Goal: Find specific page/section: Find specific page/section

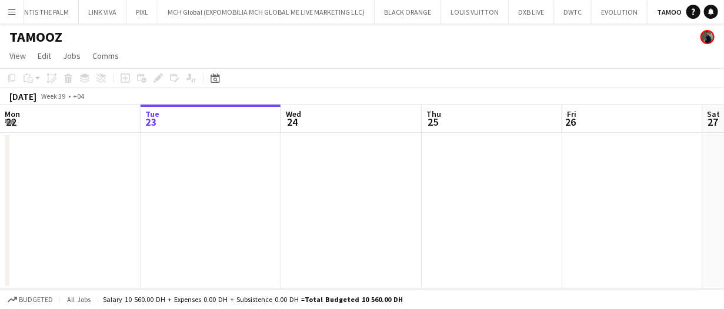
drag, startPoint x: 318, startPoint y: 118, endPoint x: 397, endPoint y: 127, distance: 79.9
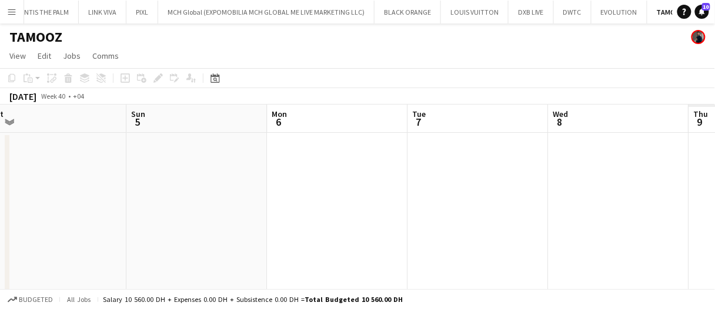
scroll to position [0, 329]
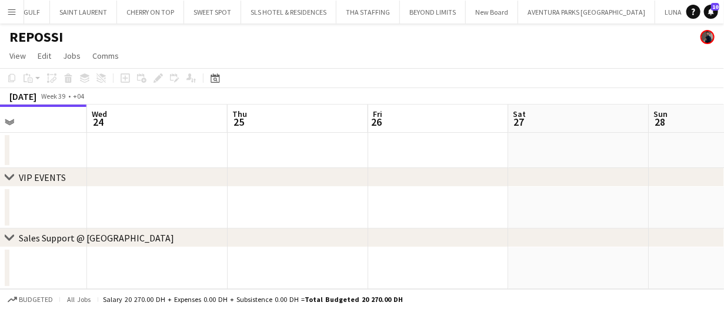
scroll to position [0, 505]
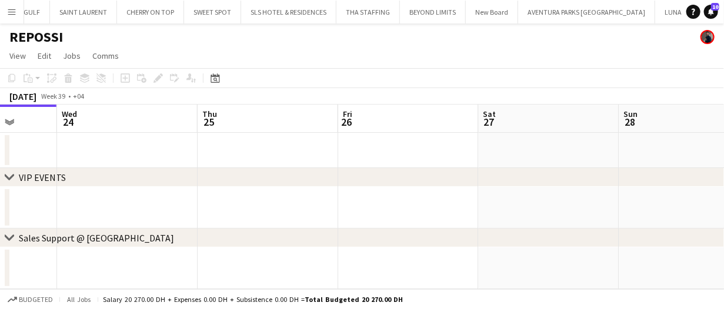
drag, startPoint x: 374, startPoint y: 141, endPoint x: 345, endPoint y: 134, distance: 30.1
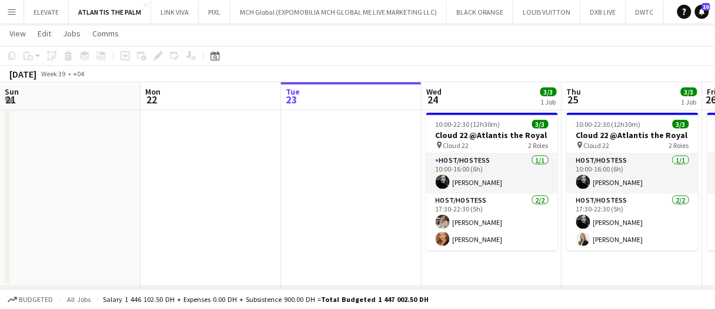
scroll to position [0, 333]
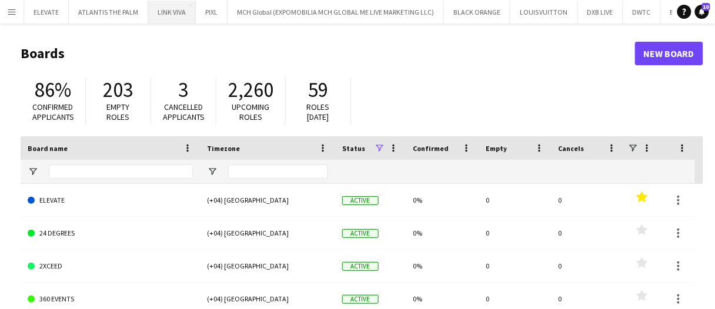
click at [7, 15] on app-icon "Menu" at bounding box center [11, 11] width 9 height 9
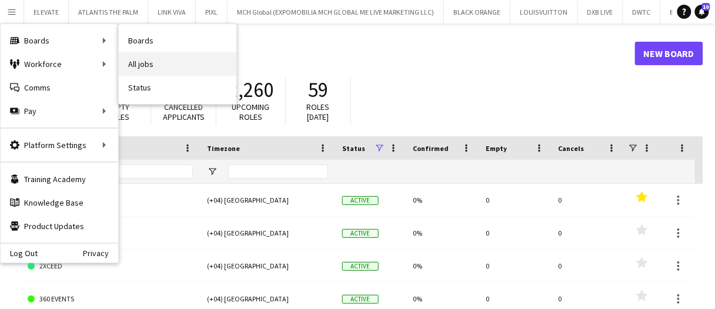
click at [145, 62] on link "All jobs" at bounding box center [178, 64] width 118 height 24
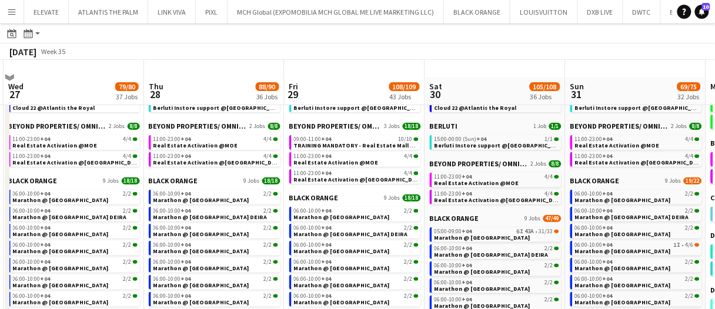
scroll to position [59, 0]
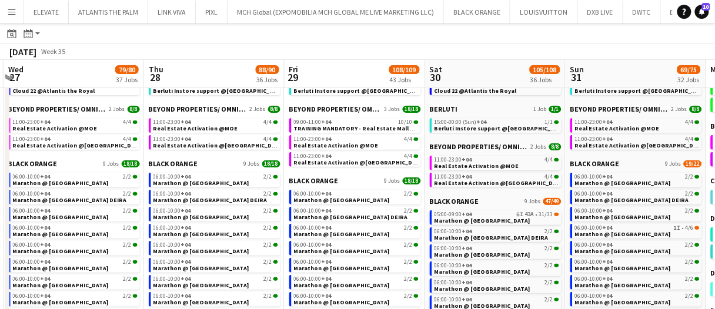
drag, startPoint x: 220, startPoint y: 81, endPoint x: 208, endPoint y: 83, distance: 12.5
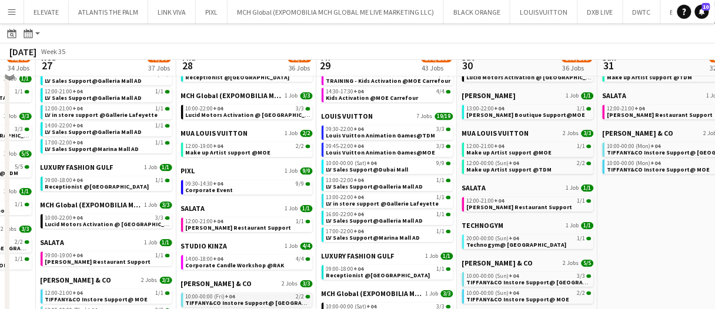
scroll to position [764, 0]
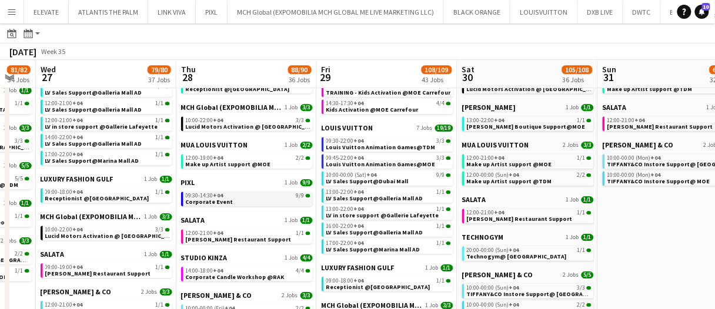
click at [204, 199] on span "Corporate Event" at bounding box center [210, 202] width 48 height 8
drag, startPoint x: 217, startPoint y: 70, endPoint x: 289, endPoint y: 69, distance: 71.7
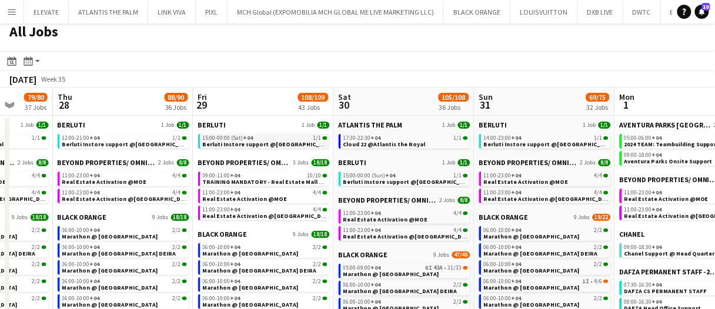
scroll to position [0, 0]
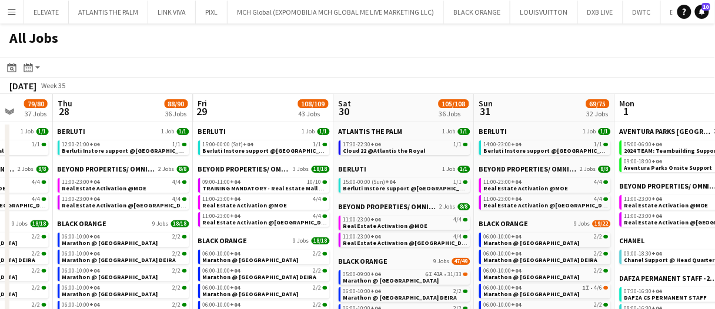
drag, startPoint x: 232, startPoint y: 107, endPoint x: 279, endPoint y: 100, distance: 47.0
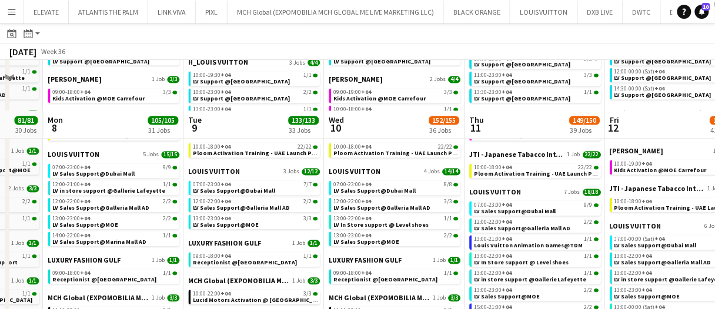
scroll to position [705, 0]
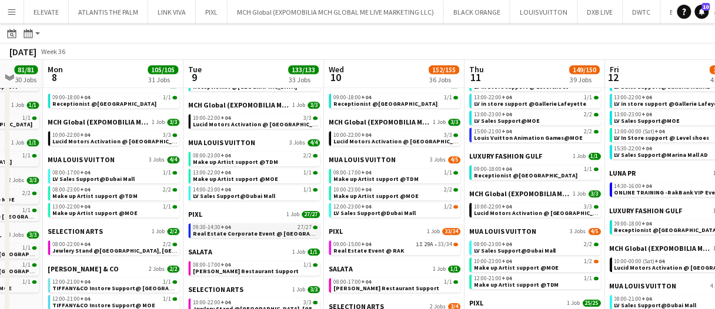
click at [229, 228] on span "+04" at bounding box center [226, 227] width 10 height 8
drag, startPoint x: 282, startPoint y: 76, endPoint x: 357, endPoint y: 70, distance: 76.1
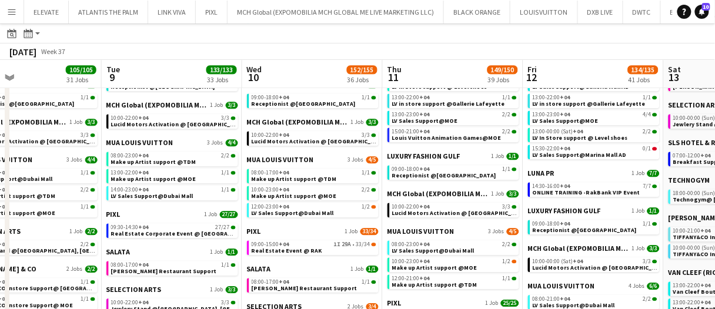
drag, startPoint x: 364, startPoint y: 71, endPoint x: 277, endPoint y: 73, distance: 87.6
click at [277, 73] on app-all-jobs-date-header "Wed 10 152/155 36 Jobs" at bounding box center [312, 74] width 141 height 28
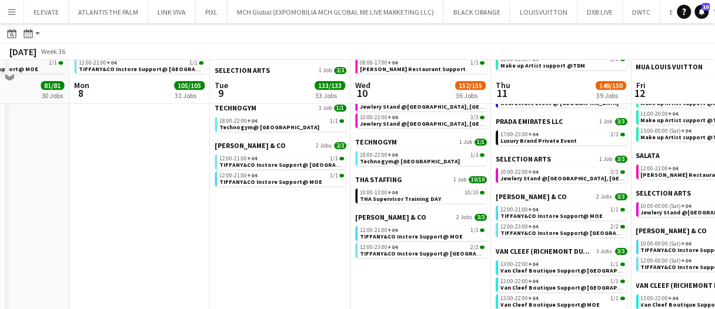
scroll to position [941, 0]
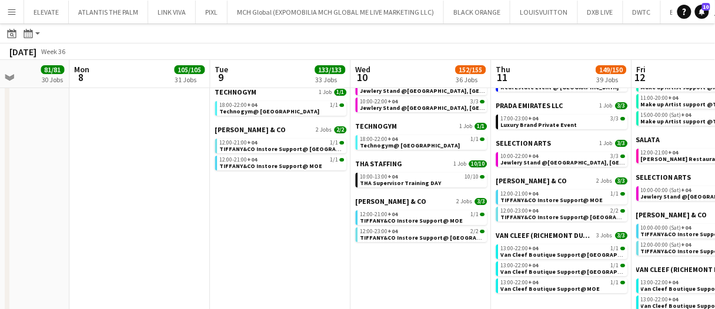
drag, startPoint x: 222, startPoint y: 235, endPoint x: 289, endPoint y: 219, distance: 68.2
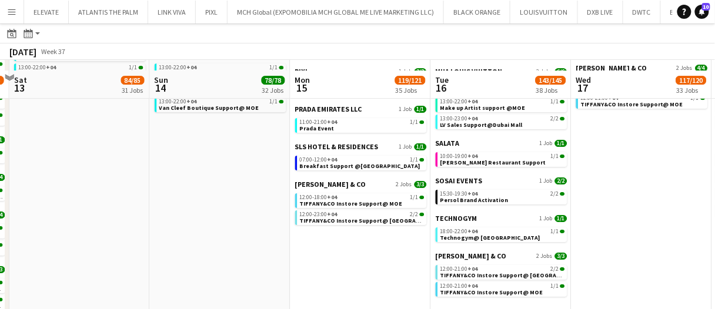
scroll to position [999, 0]
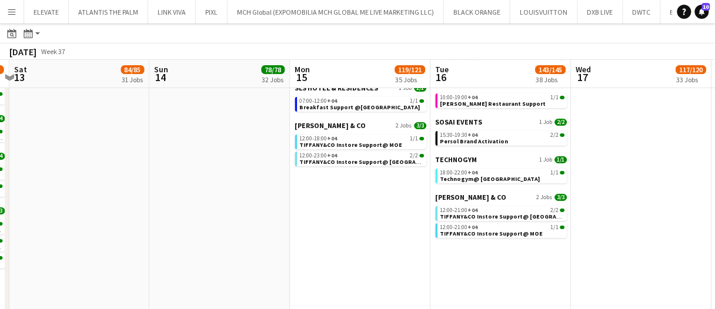
drag, startPoint x: 342, startPoint y: 228, endPoint x: 356, endPoint y: 220, distance: 15.3
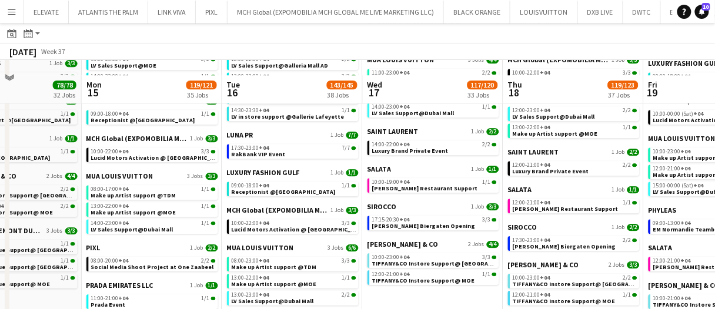
scroll to position [647, 0]
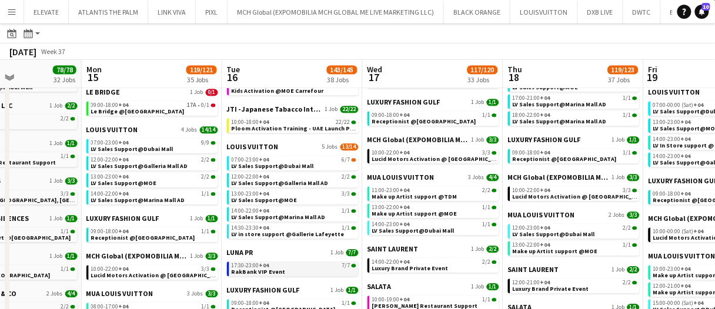
click at [260, 266] on span "+04" at bounding box center [264, 266] width 10 height 8
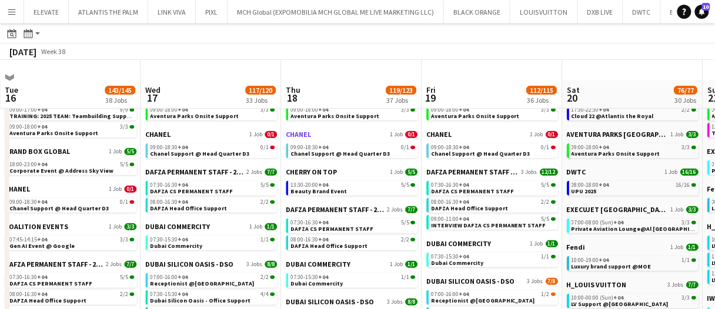
scroll to position [59, 0]
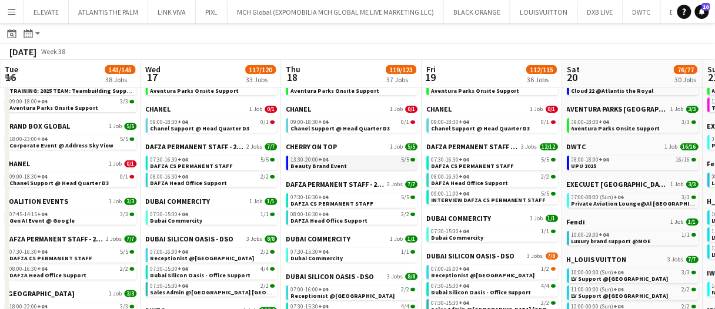
click at [323, 163] on span "Beauty Brand Event" at bounding box center [318, 166] width 56 height 8
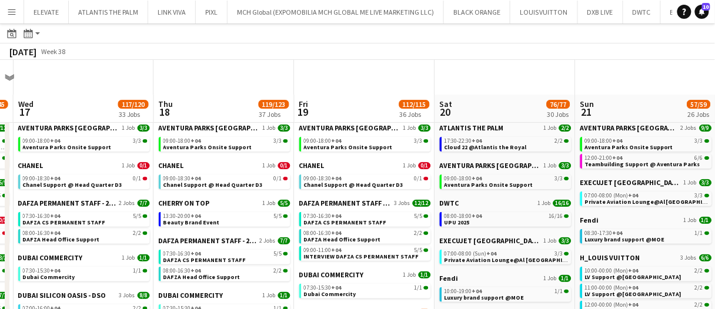
scroll to position [0, 0]
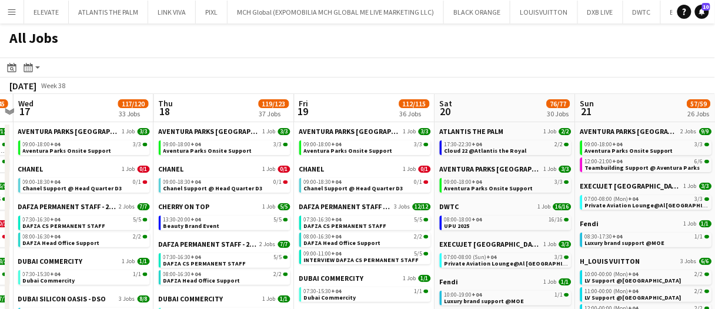
drag, startPoint x: 370, startPoint y: 108, endPoint x: 390, endPoint y: 105, distance: 20.2
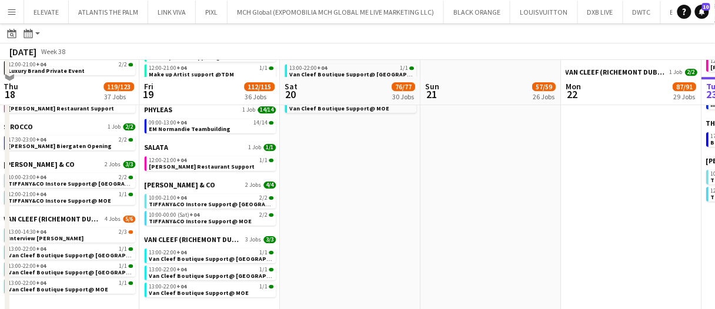
scroll to position [882, 0]
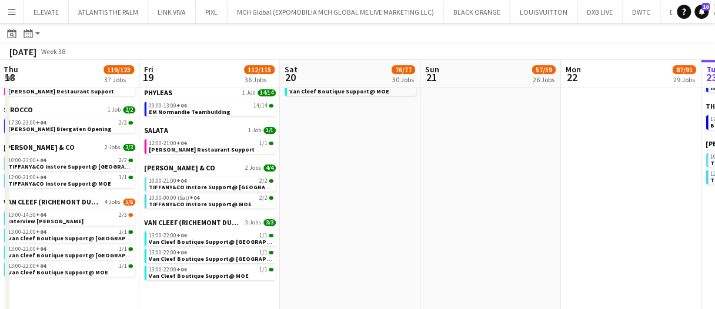
drag, startPoint x: 423, startPoint y: 187, endPoint x: 463, endPoint y: 183, distance: 40.1
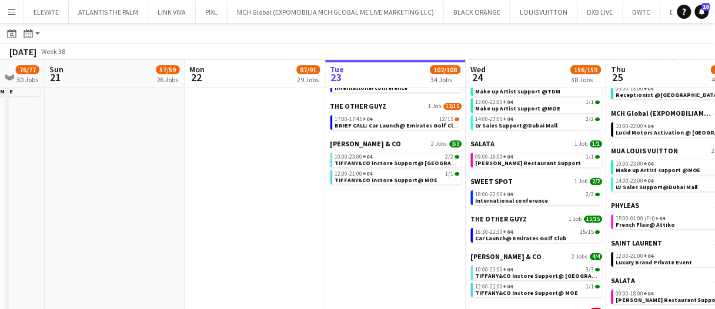
drag, startPoint x: 277, startPoint y: 258, endPoint x: 328, endPoint y: 250, distance: 51.8
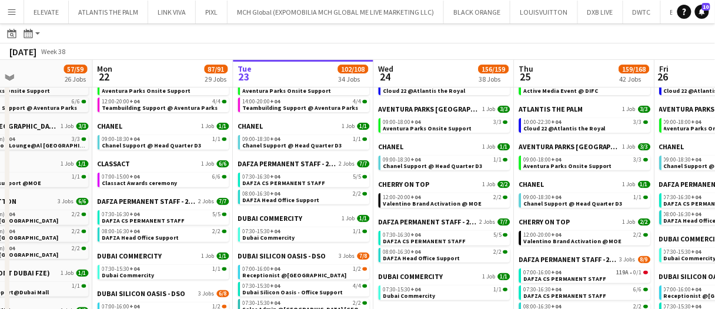
scroll to position [0, 0]
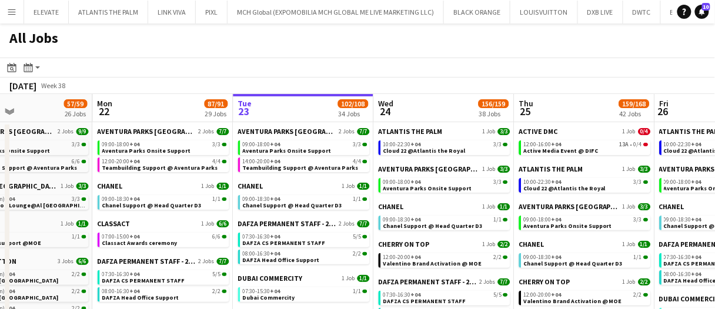
drag, startPoint x: 332, startPoint y: 102, endPoint x: 392, endPoint y: 95, distance: 60.3
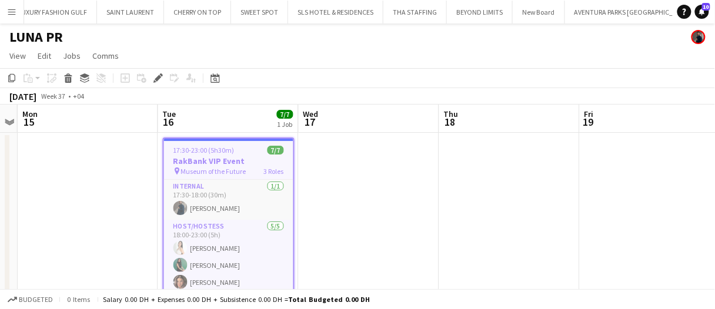
scroll to position [0, 758]
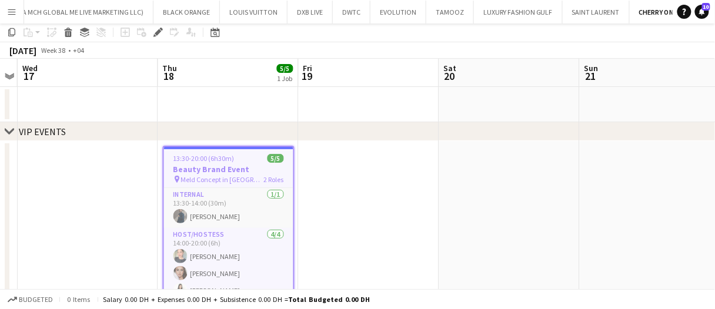
scroll to position [98, 0]
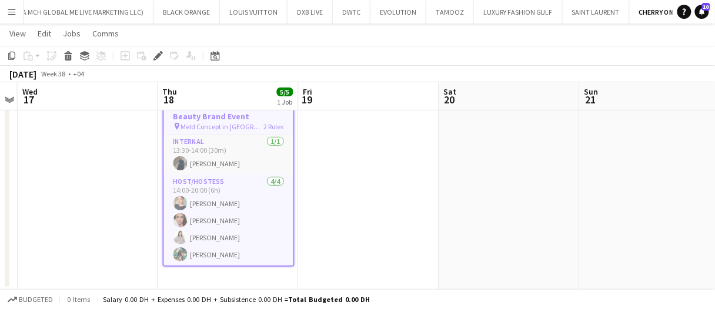
click at [357, 179] on app-date-cell at bounding box center [369, 189] width 141 height 202
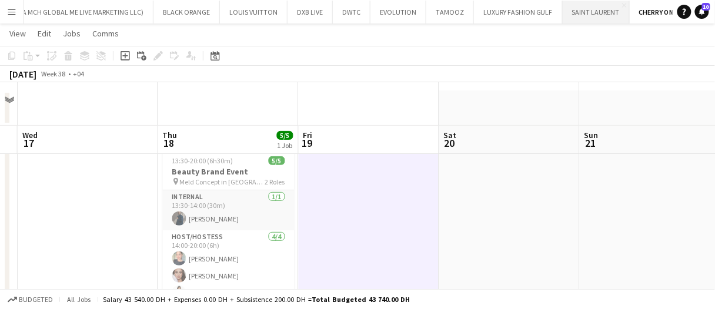
scroll to position [0, 0]
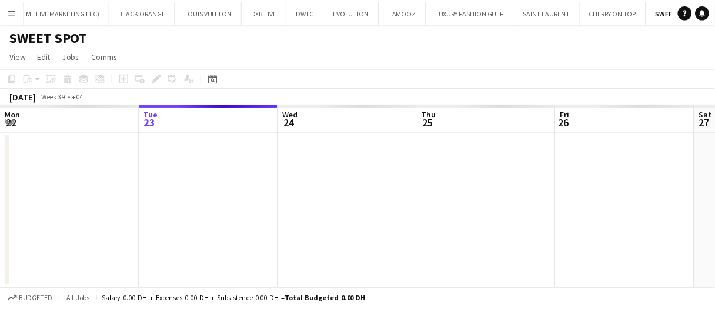
scroll to position [0, 347]
